Goal: Task Accomplishment & Management: Use online tool/utility

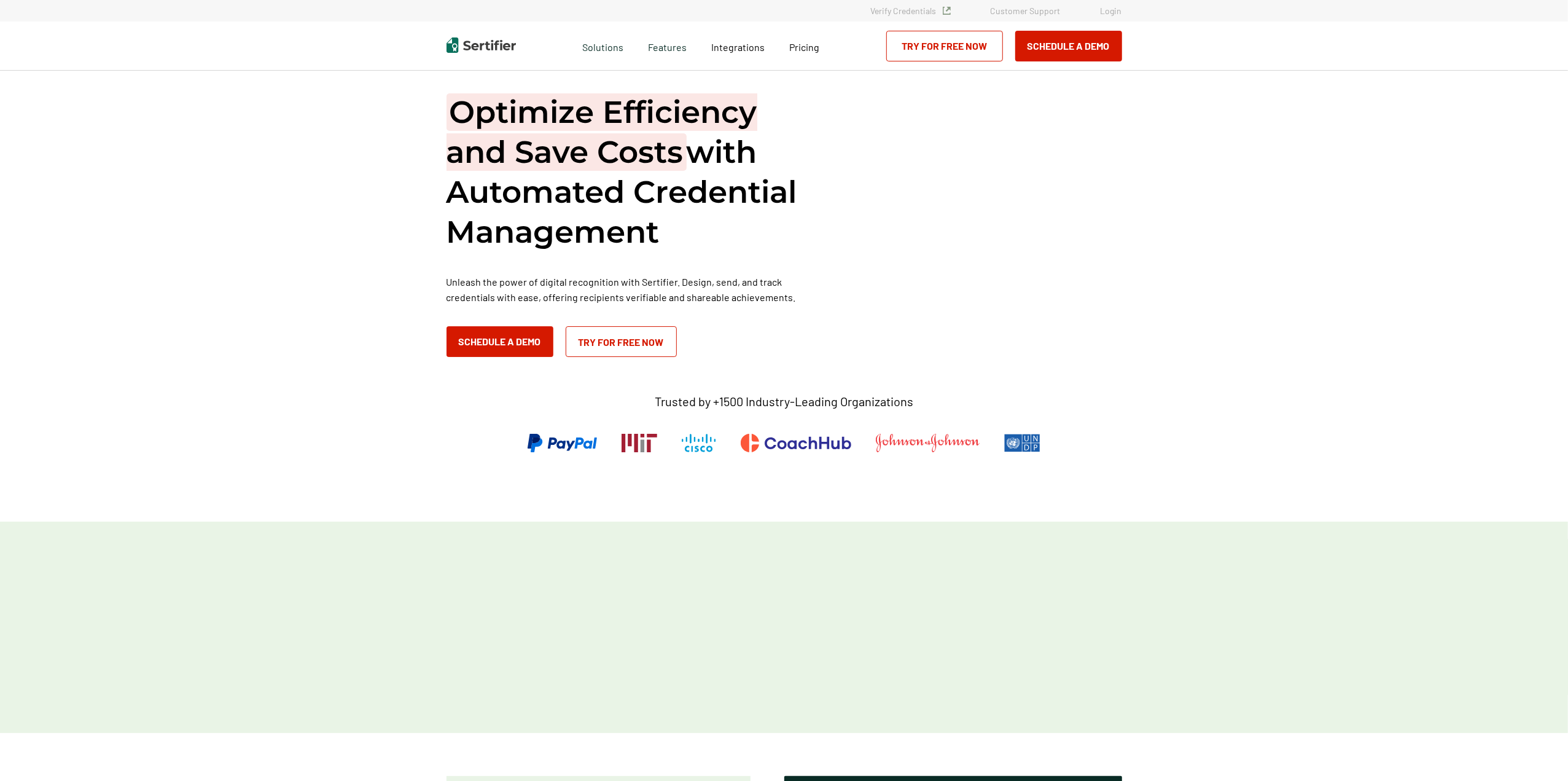
click at [1116, 16] on link "Login" at bounding box center [1111, 10] width 22 height 10
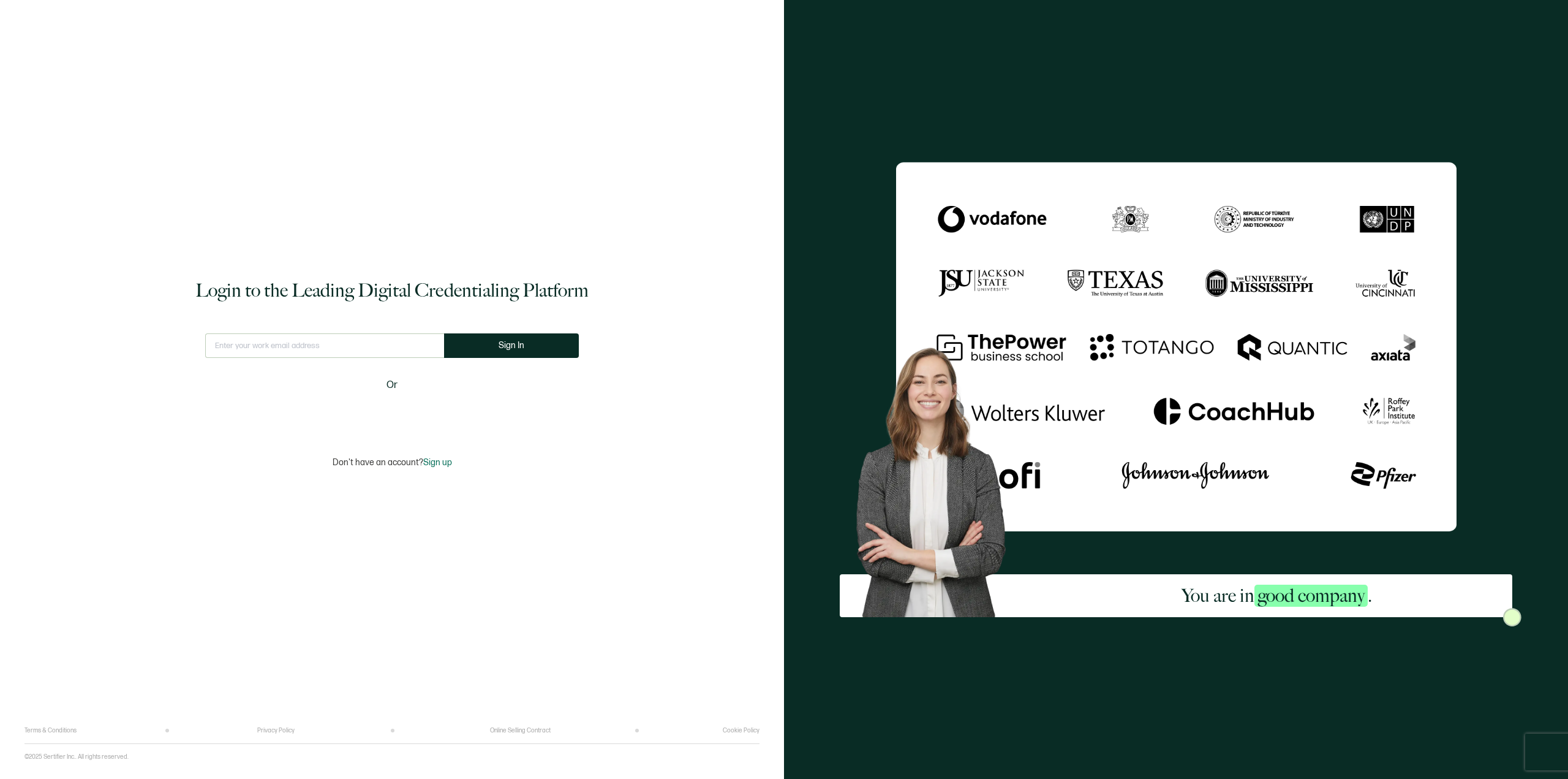
click at [365, 349] on input "text" at bounding box center [324, 346] width 239 height 25
type input "diedre.downing@storyiq.com"
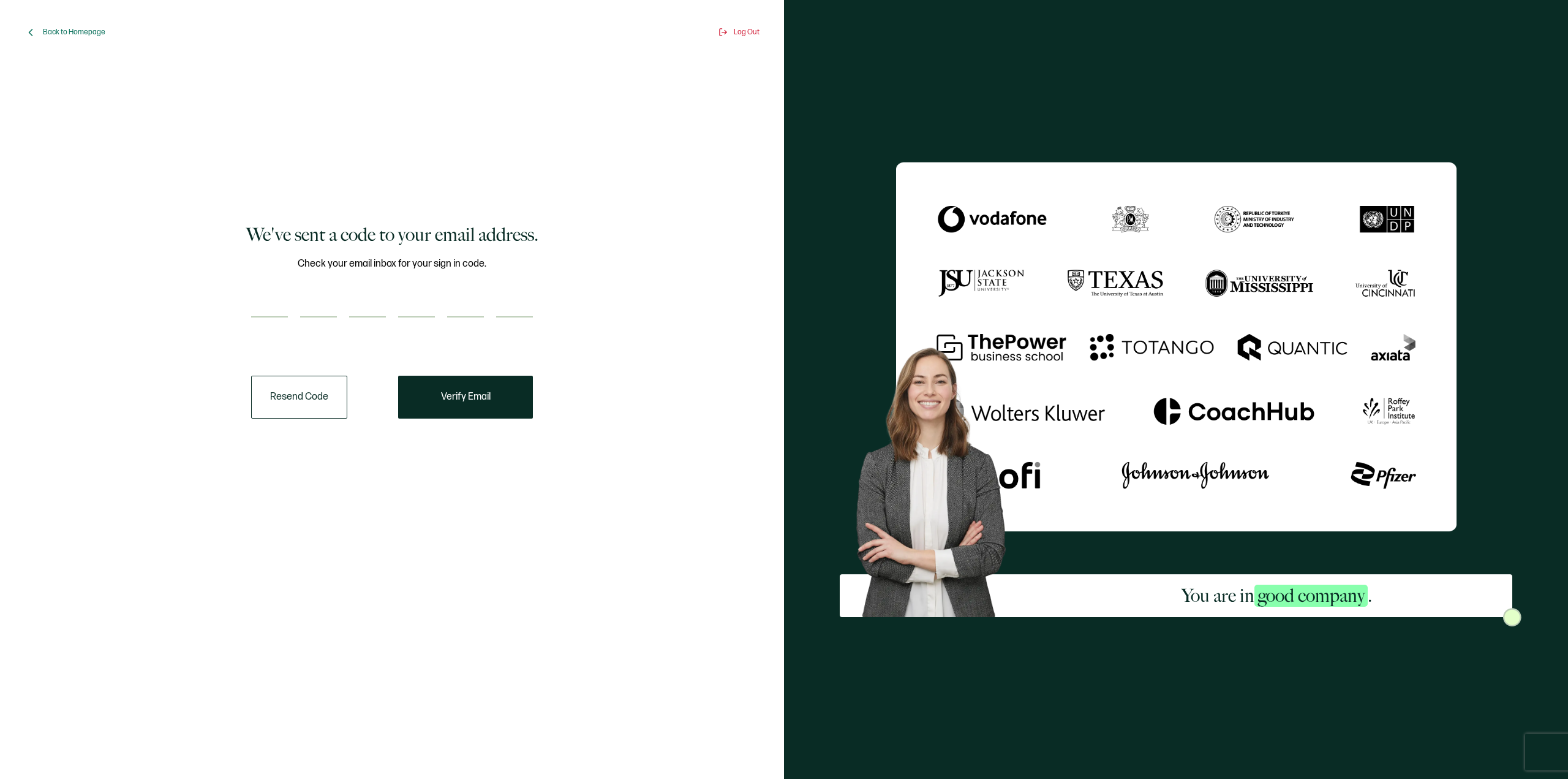
click at [260, 306] on input "number" at bounding box center [269, 305] width 37 height 25
paste input "2"
type input "2"
type input "5"
type input "4"
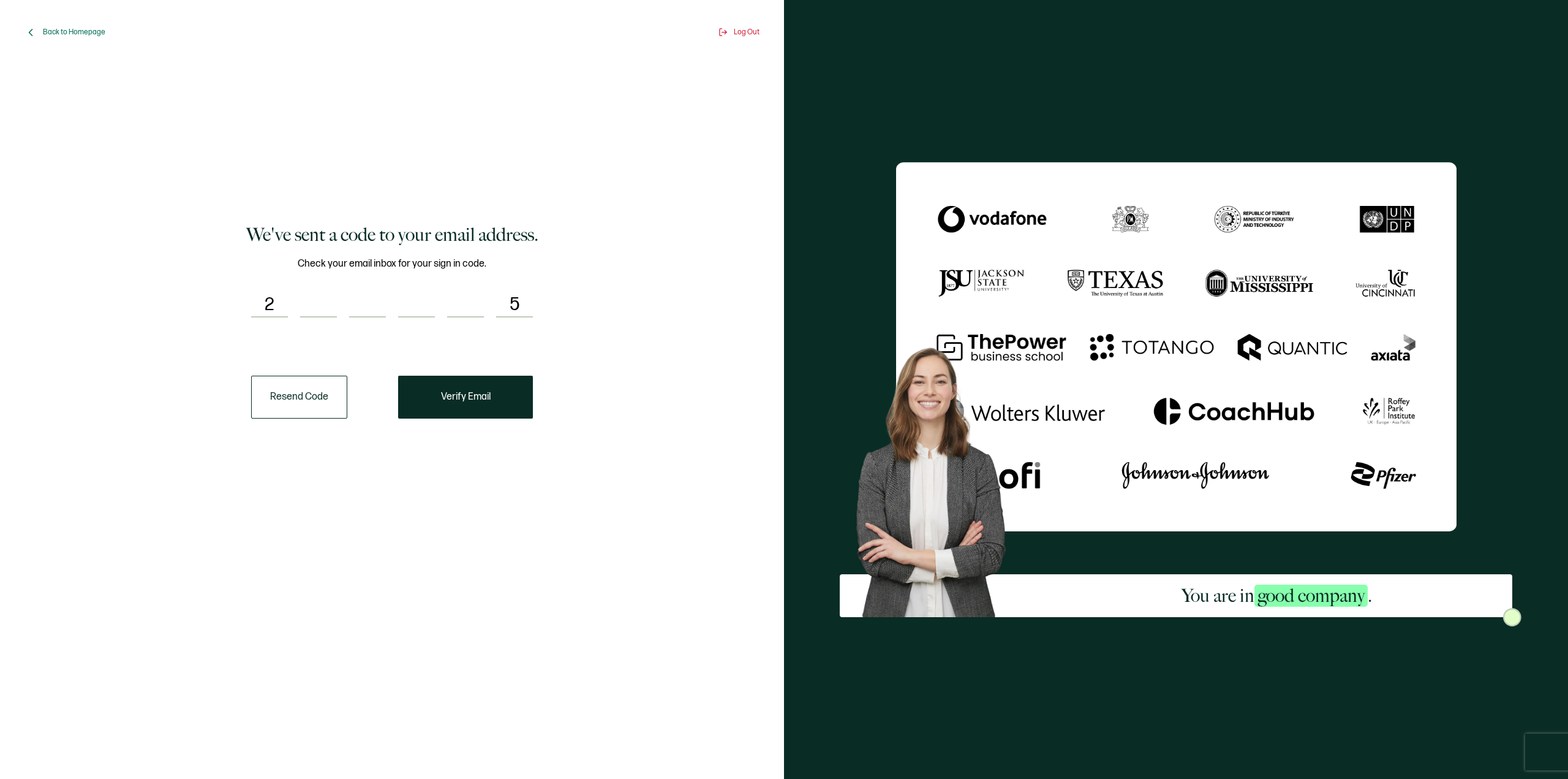
type input "5"
type input "2"
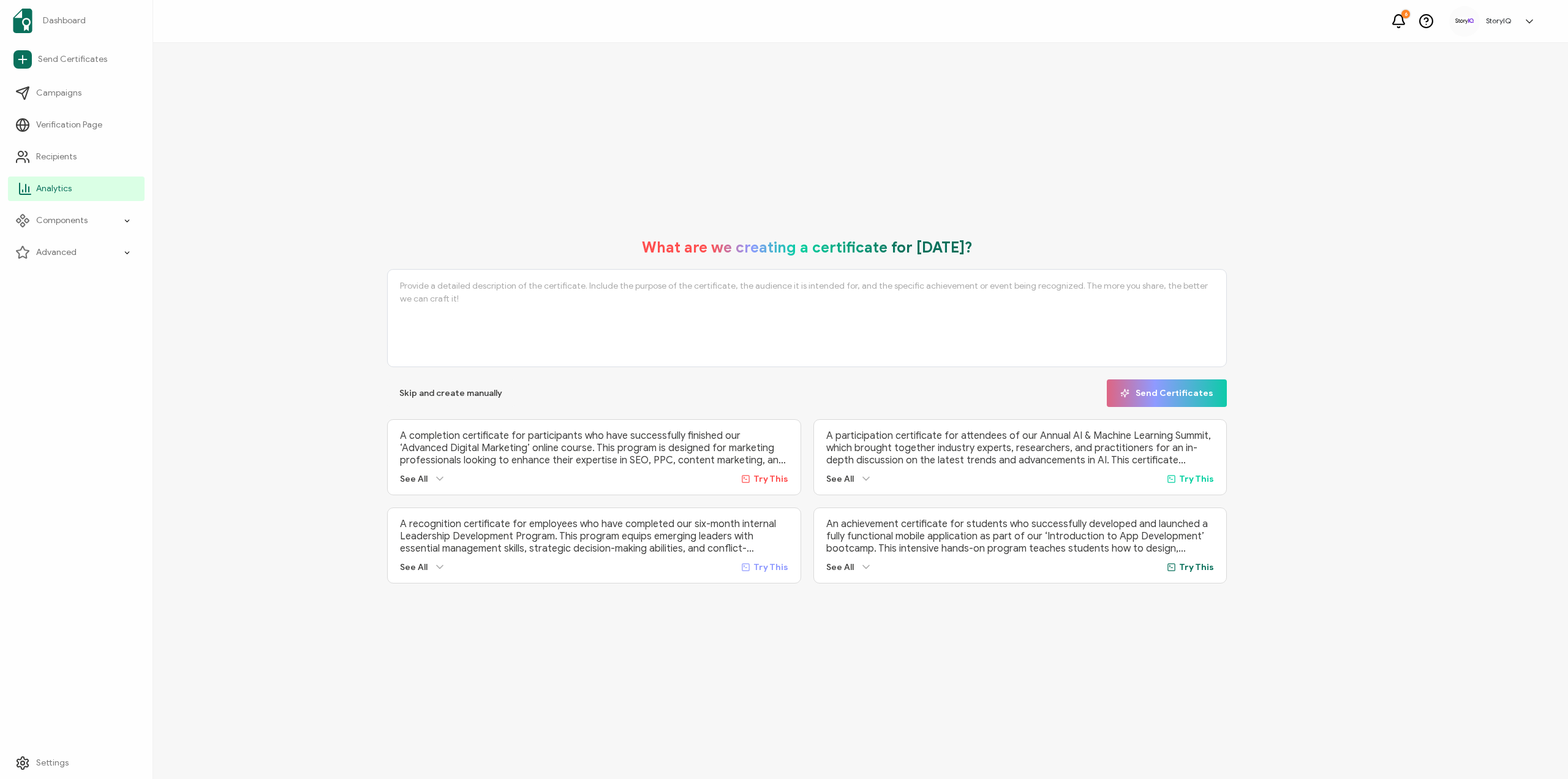
click at [25, 185] on icon at bounding box center [25, 189] width 15 height 15
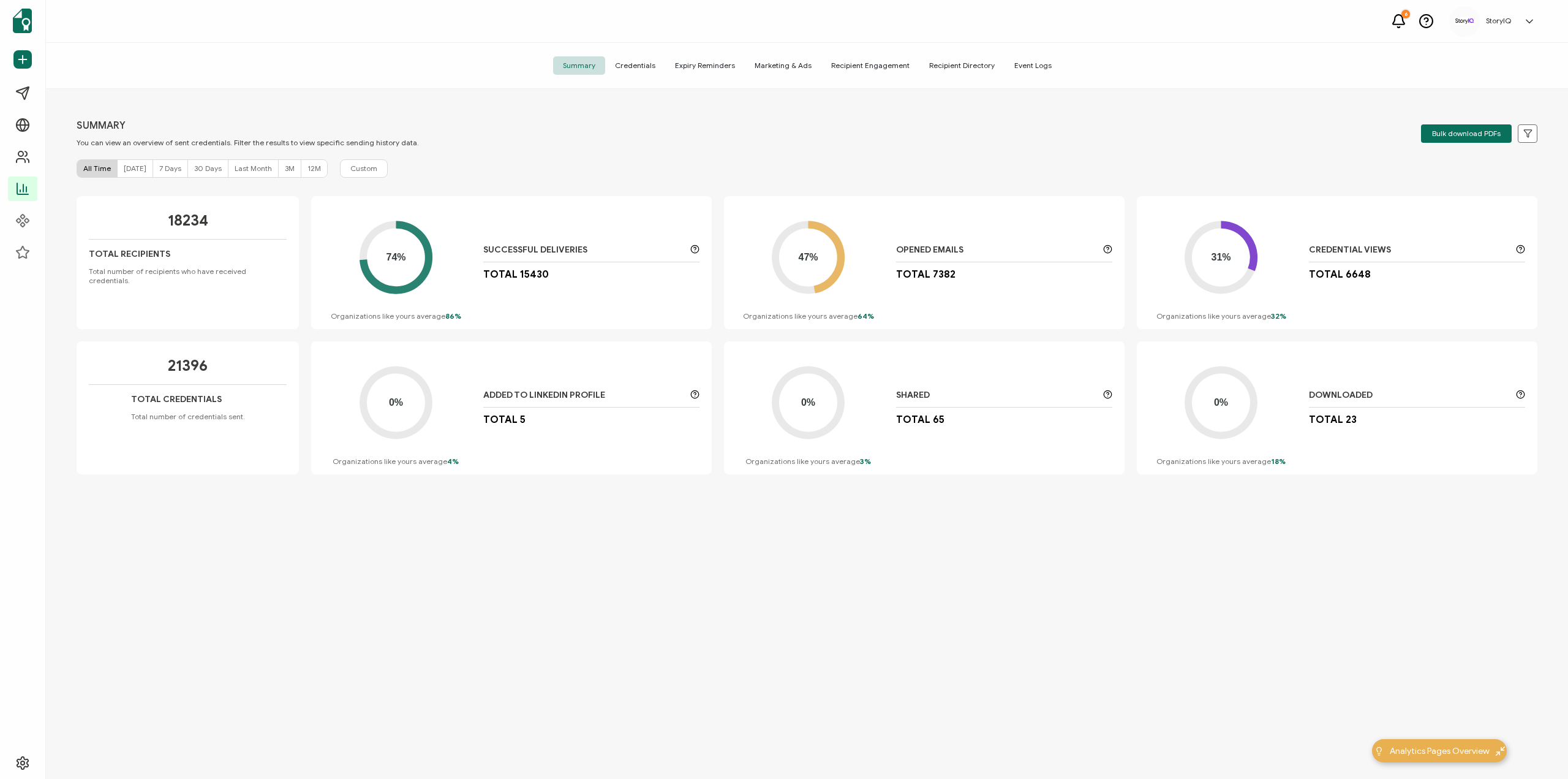
click at [159, 168] on span "7 Days" at bounding box center [170, 168] width 22 height 9
click at [203, 171] on span "30 Days" at bounding box center [208, 168] width 27 height 9
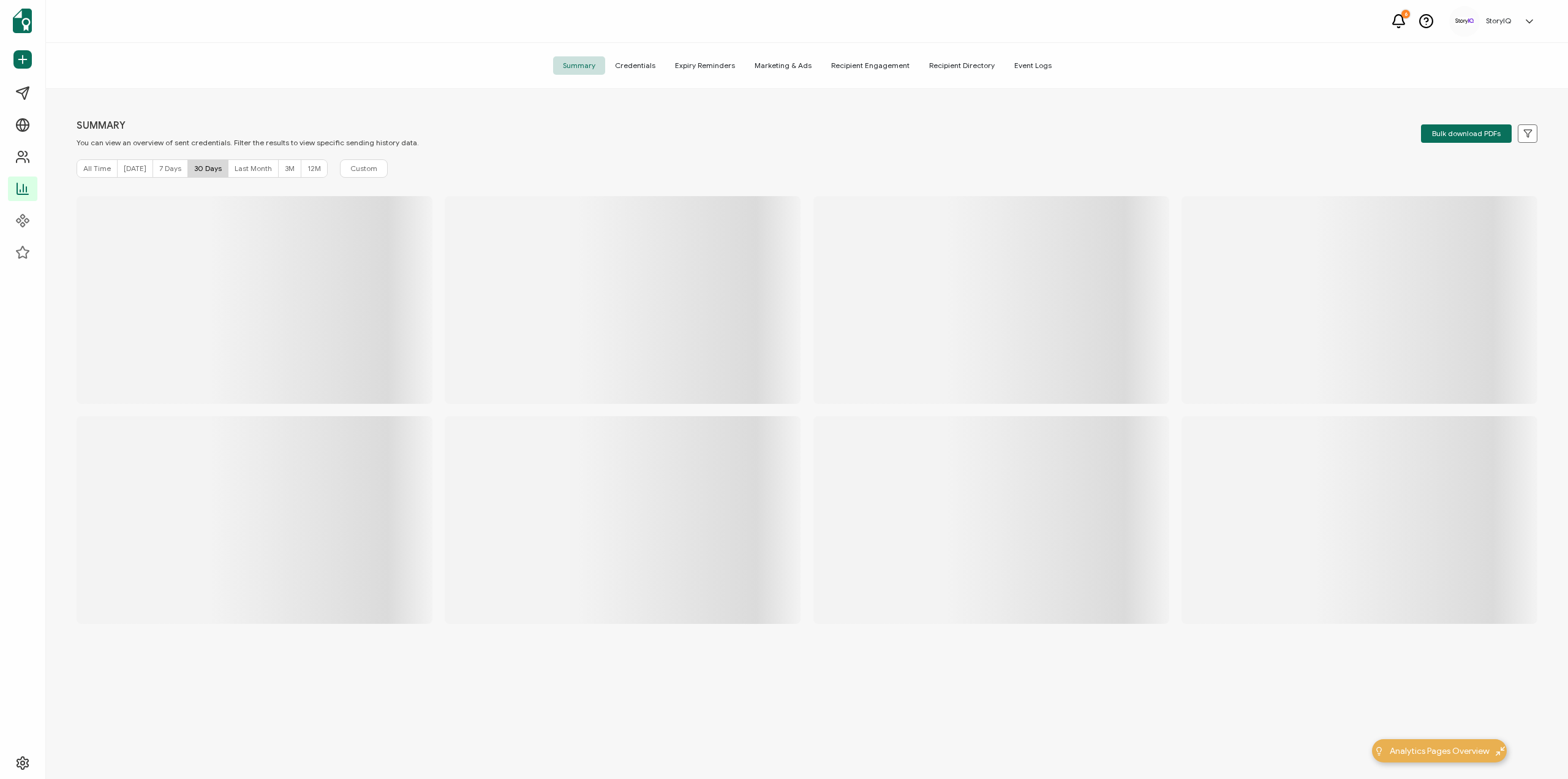
click at [638, 61] on span "Credentials" at bounding box center [635, 66] width 60 height 18
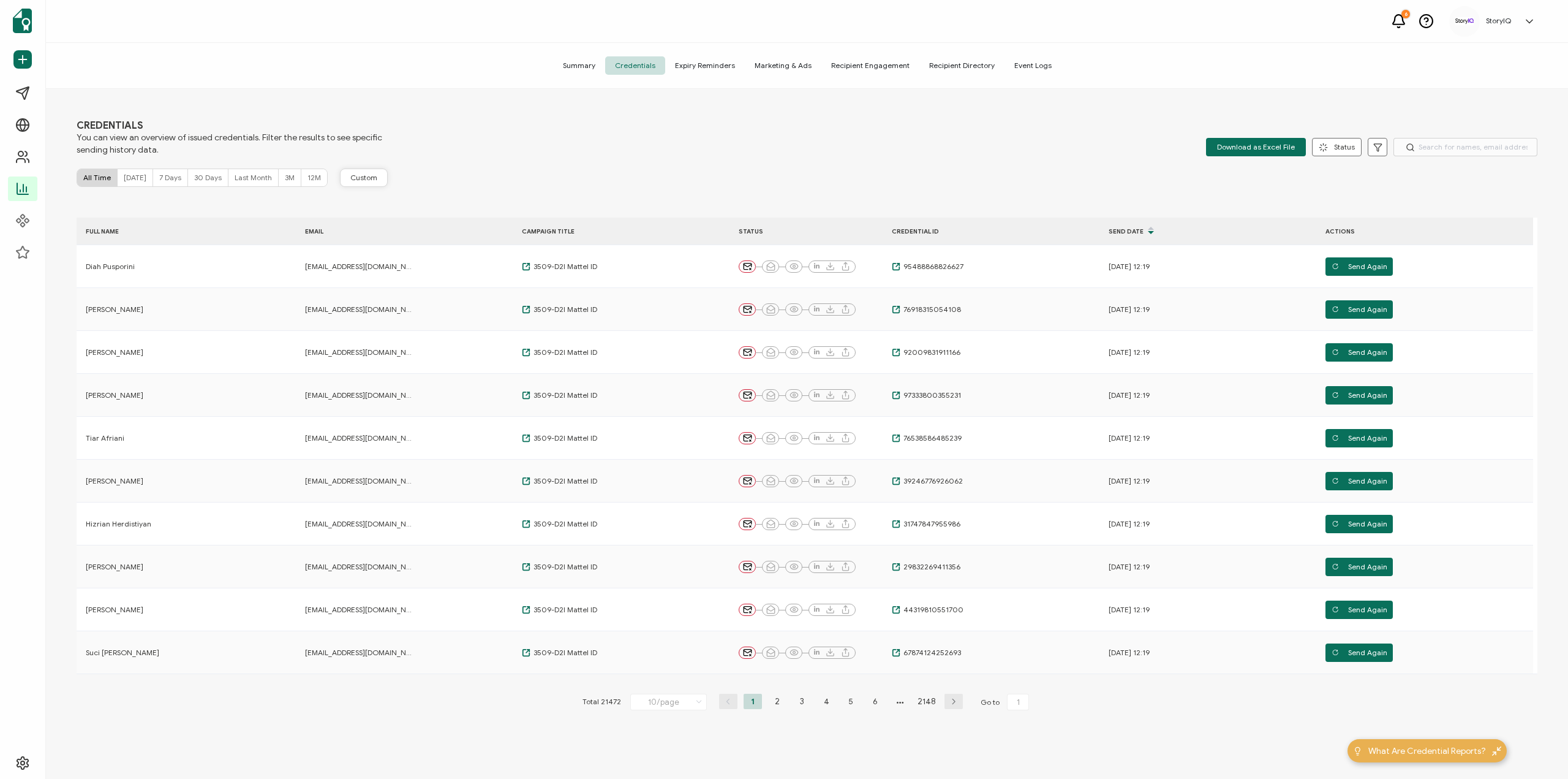
click at [350, 178] on span "Custom" at bounding box center [363, 178] width 27 height 10
click at [429, 176] on input "text" at bounding box center [473, 178] width 159 height 18
click at [553, 207] on button "Next Month" at bounding box center [552, 211] width 15 height 8
click at [413, 210] on button "Previous Month" at bounding box center [415, 211] width 15 height 8
click at [454, 331] on span "19" at bounding box center [458, 336] width 15 height 15
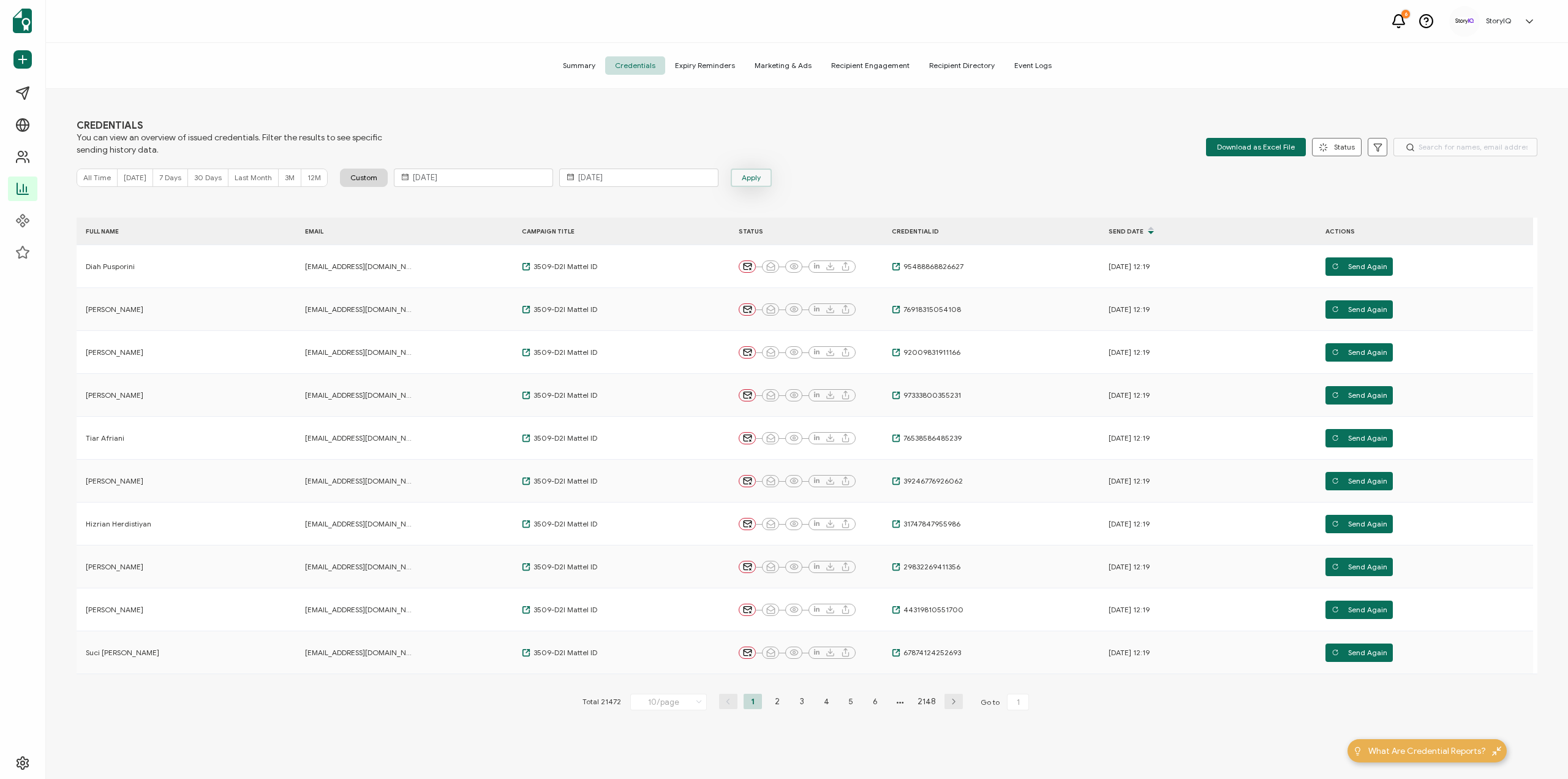
click at [752, 170] on button "Apply" at bounding box center [751, 178] width 41 height 18
click at [1250, 152] on span "Download as Excel File" at bounding box center [1256, 147] width 78 height 18
click at [438, 177] on input "August 19, 2025" at bounding box center [473, 178] width 159 height 18
click at [452, 313] on span "12" at bounding box center [458, 313] width 15 height 15
type input "August 12, 2025"
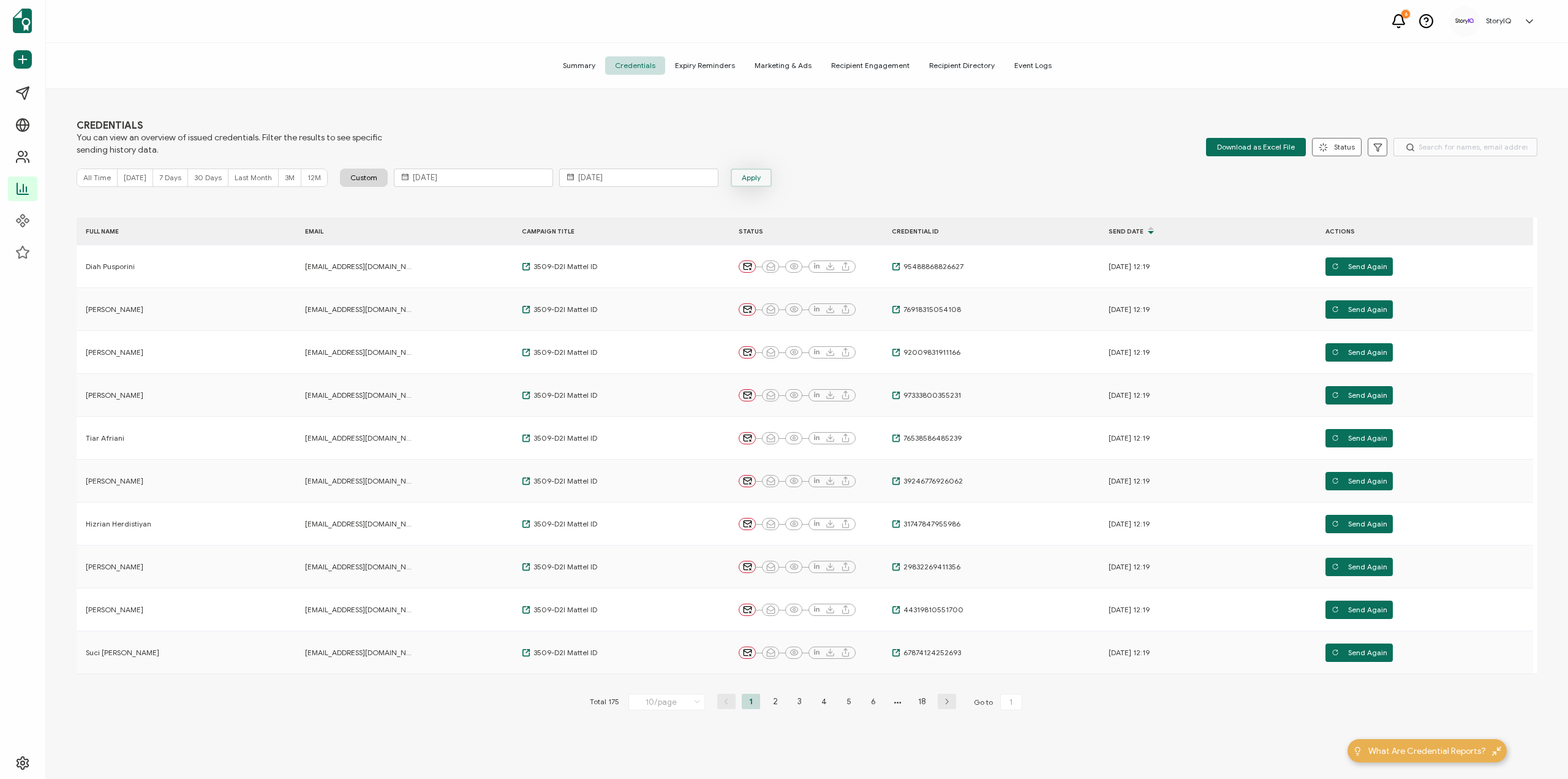
click at [748, 175] on span "Apply" at bounding box center [751, 178] width 19 height 18
click at [1148, 232] on icon at bounding box center [1151, 233] width 6 height 6
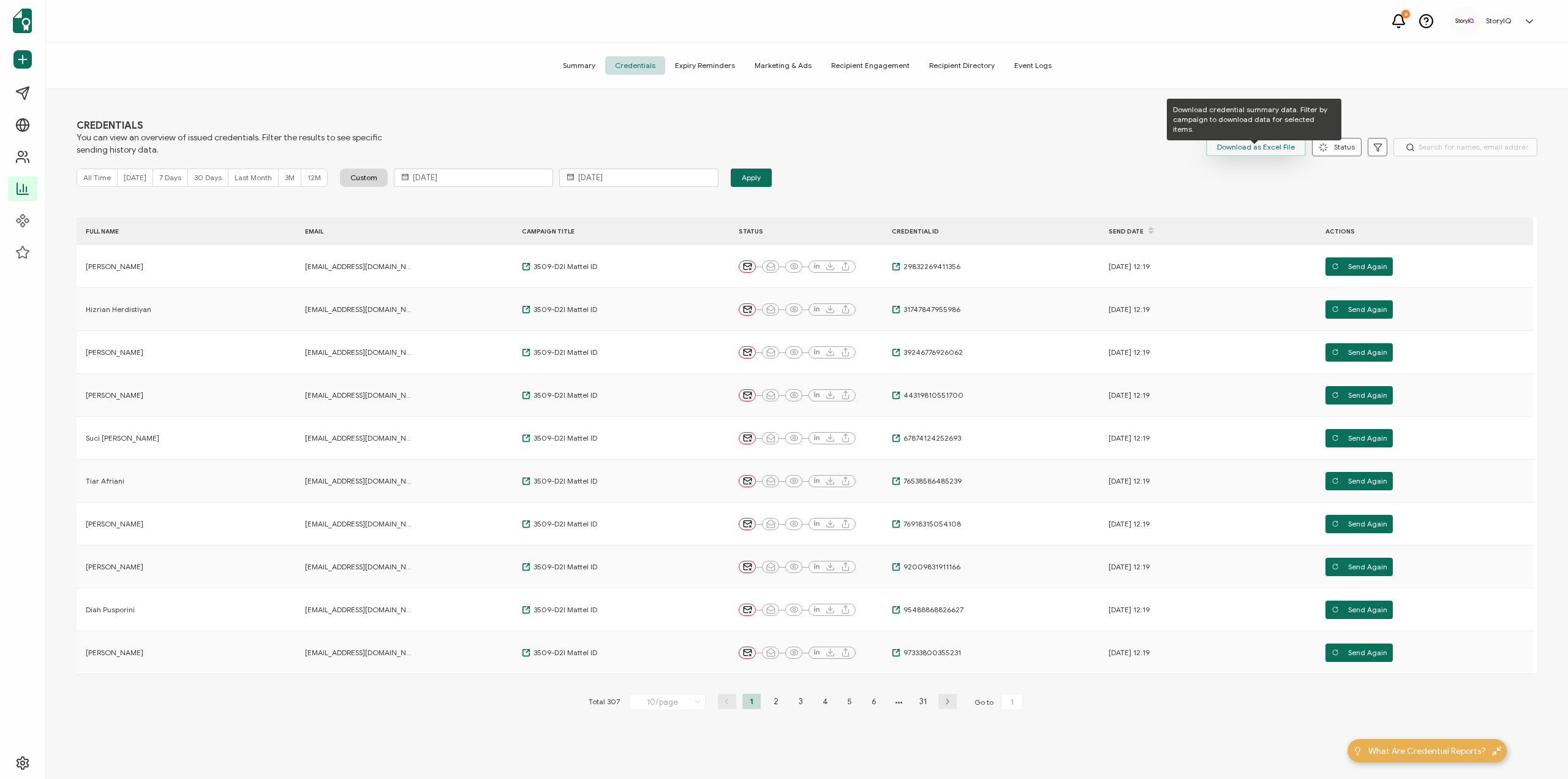
click at [1277, 152] on span "Download as Excel File" at bounding box center [1256, 147] width 78 height 18
